Goal: Communication & Community: Answer question/provide support

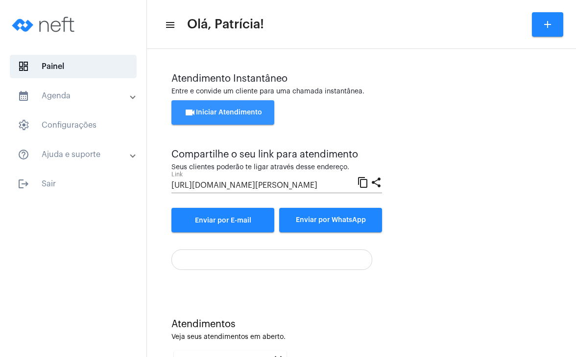
click at [234, 111] on span "videocam Iniciar Atendimento" at bounding box center [223, 112] width 78 height 7
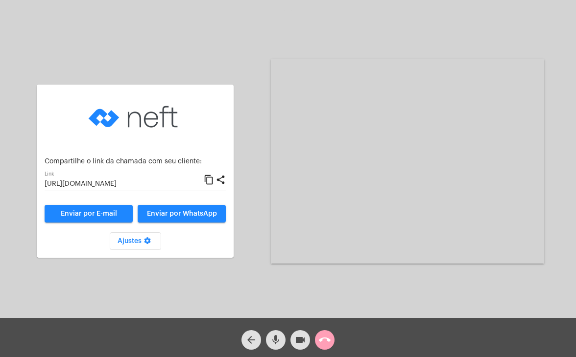
click at [325, 341] on mat-icon "call_end" at bounding box center [325, 340] width 12 height 12
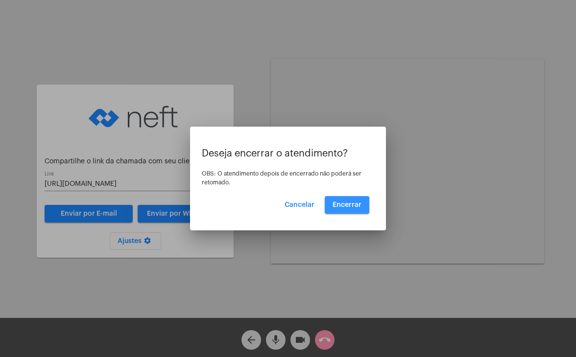
click at [344, 205] on span "Encerrar" at bounding box center [346, 205] width 29 height 7
